Goal: Task Accomplishment & Management: Use online tool/utility

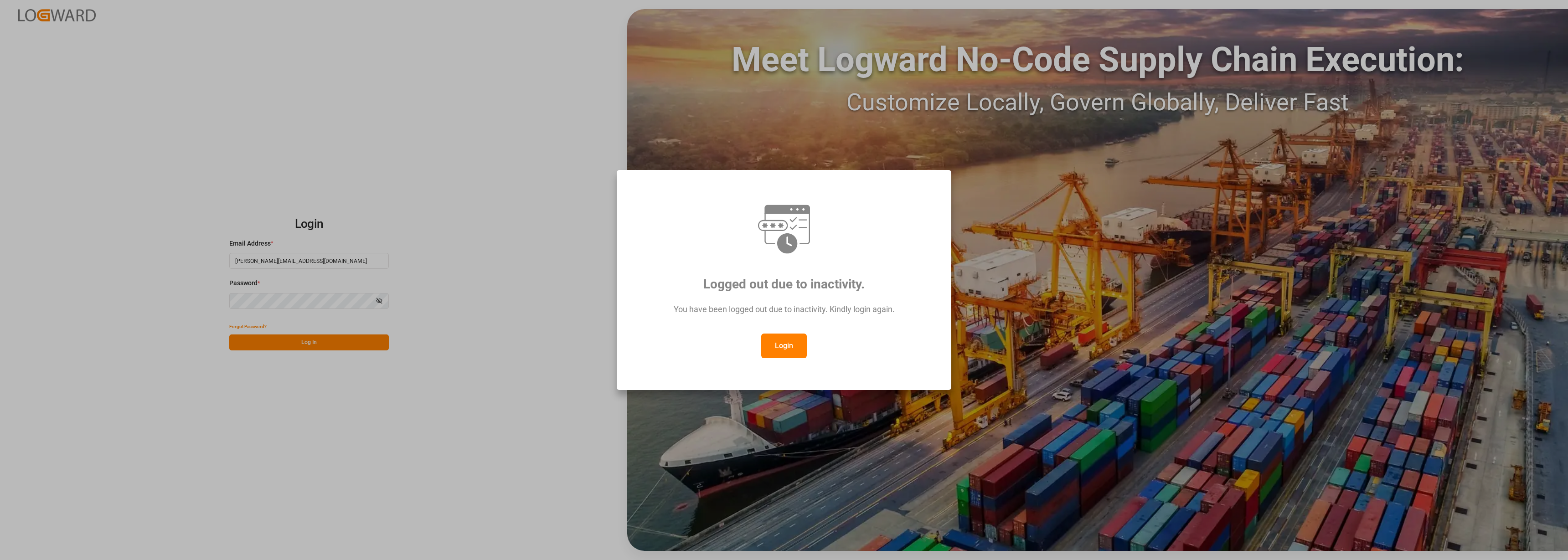
click at [787, 345] on button "Login" at bounding box center [783, 346] width 46 height 25
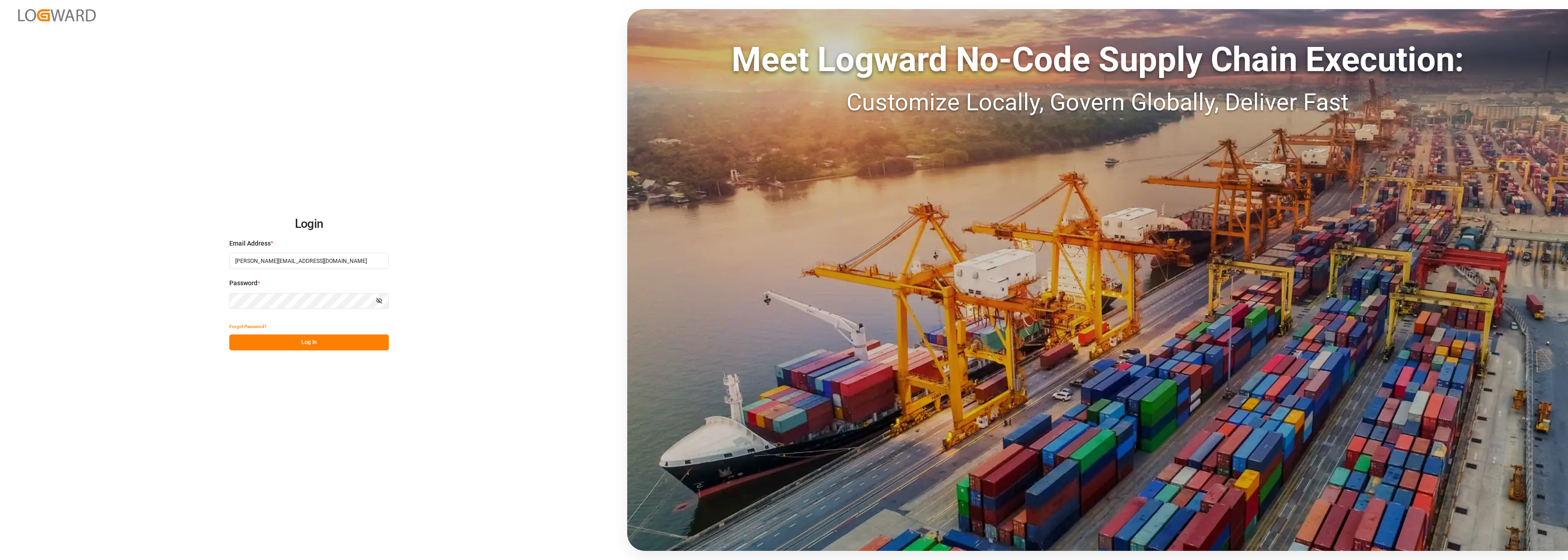
click at [322, 340] on button "Log In" at bounding box center [308, 343] width 159 height 16
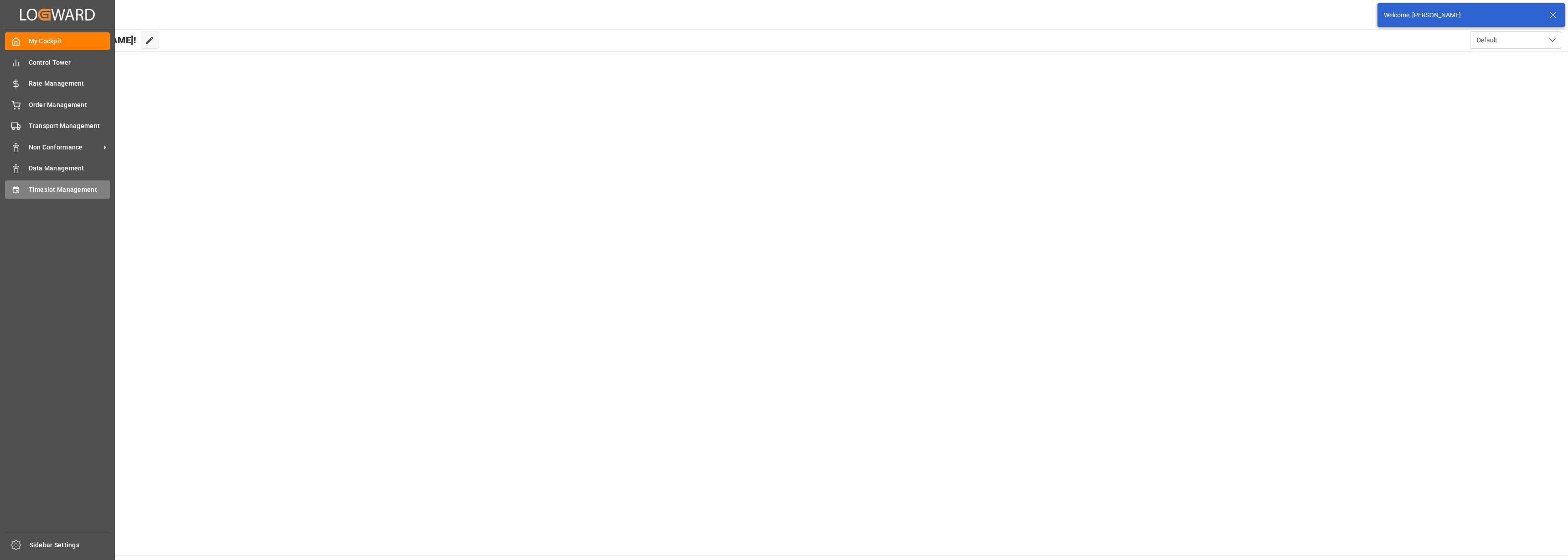
click at [25, 193] on div "Timeslot Management Timeslot Management" at bounding box center [57, 189] width 105 height 18
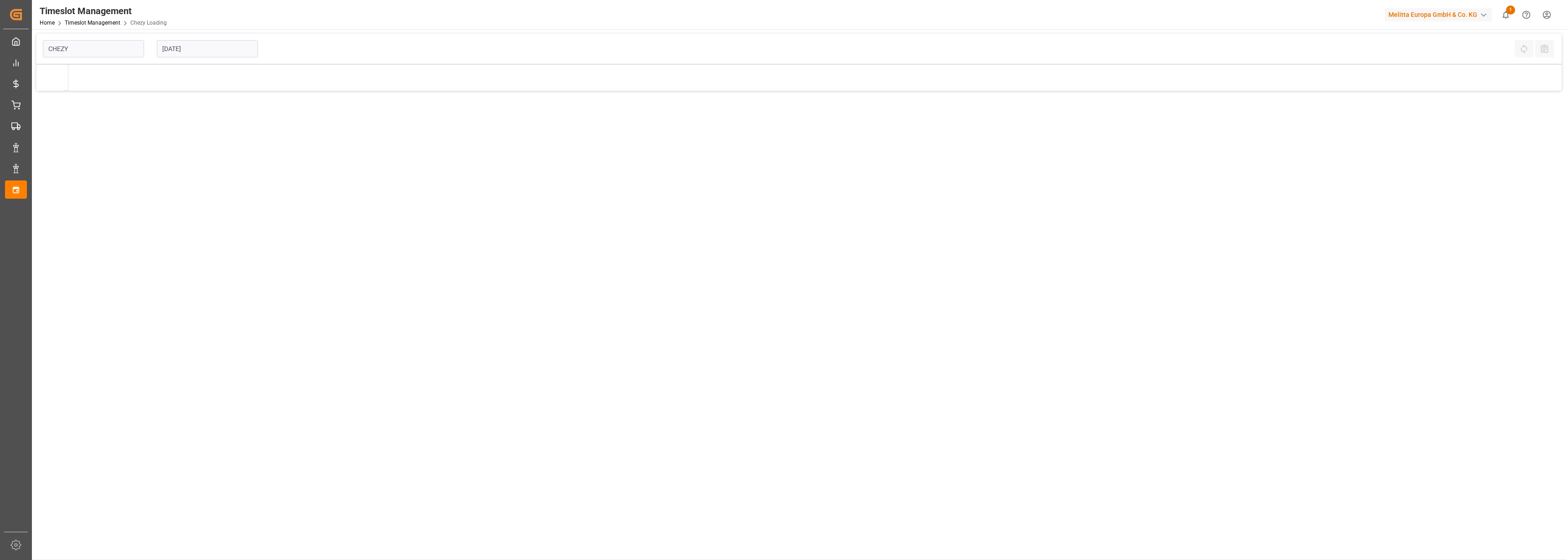
type input "Chezy Loading"
